Goal: Transaction & Acquisition: Purchase product/service

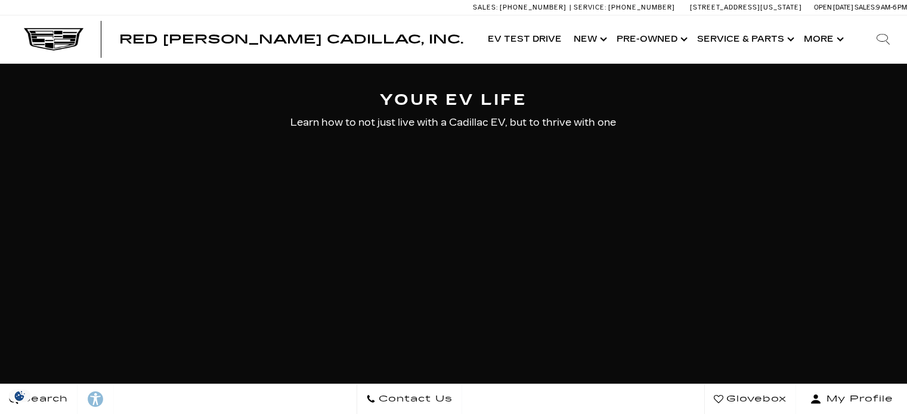
select select "ELEC"
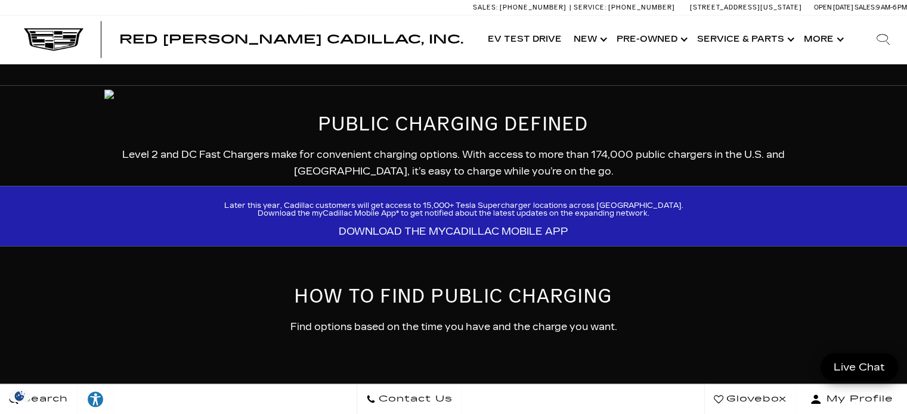
scroll to position [1585, 0]
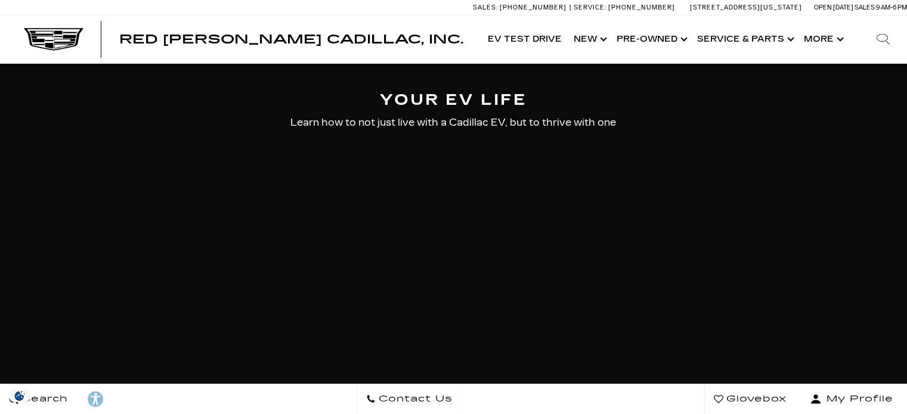
select select "ELEC"
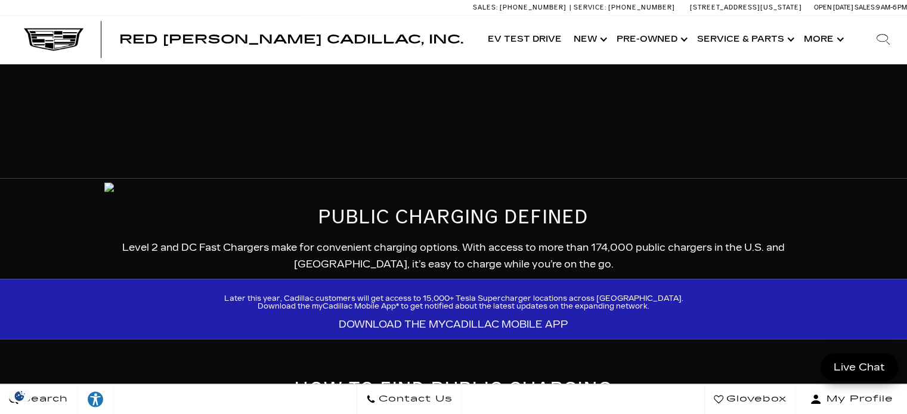
scroll to position [1581, 0]
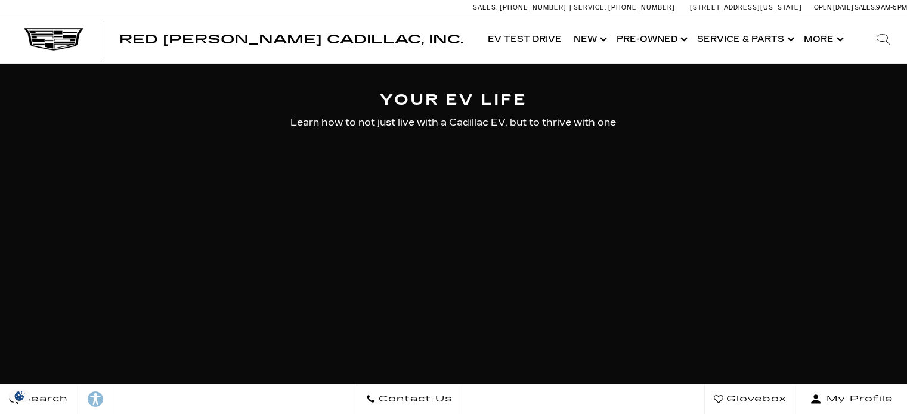
select select "ELEC"
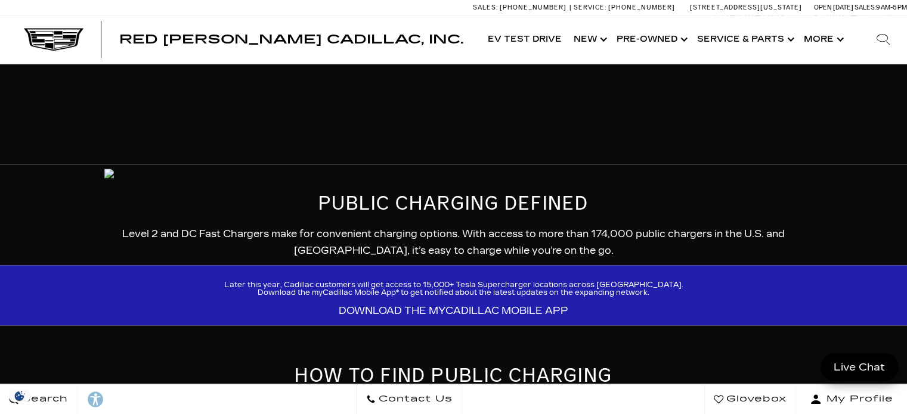
scroll to position [2054, 0]
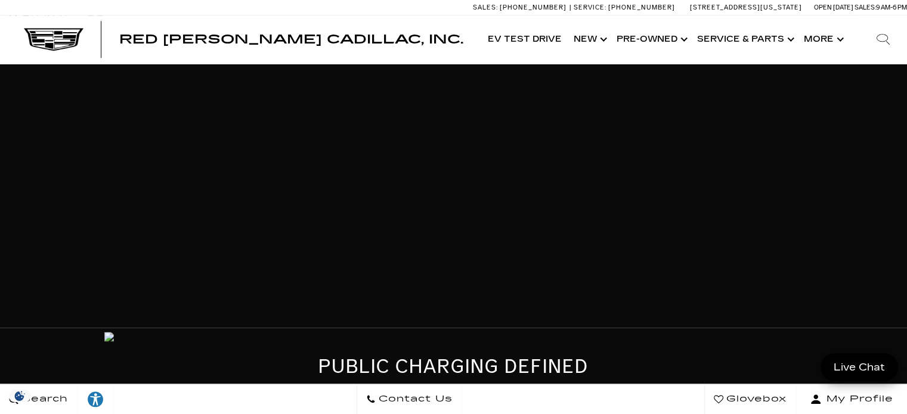
scroll to position [1656, 0]
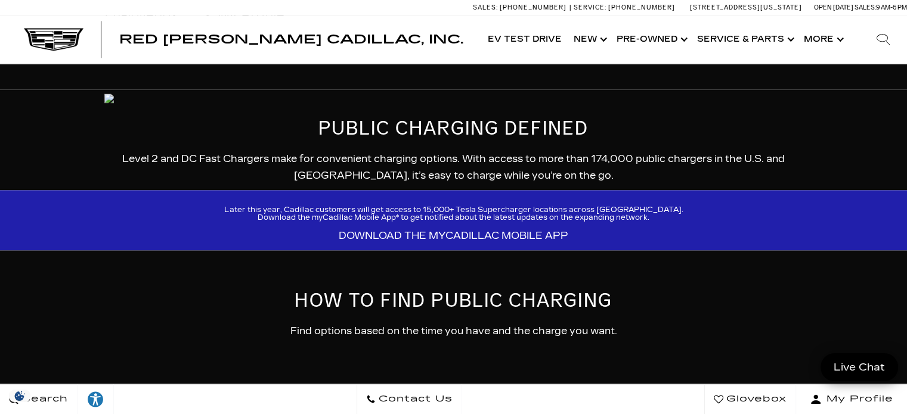
drag, startPoint x: 188, startPoint y: 159, endPoint x: 435, endPoint y: 156, distance: 246.9
copy h3 "GM PowerUp 11.5 kW Wall Charger"
